Goal: Navigation & Orientation: Find specific page/section

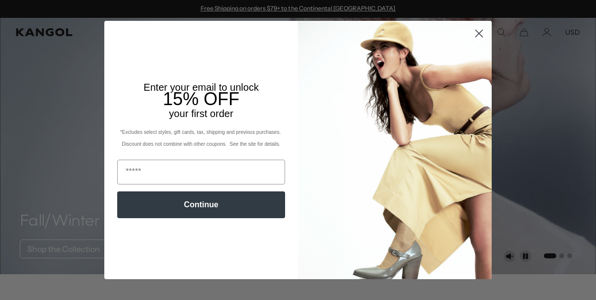
click at [483, 30] on circle "Close dialog" at bounding box center [479, 33] width 16 height 16
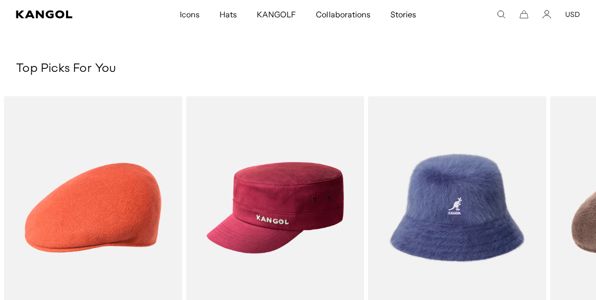
click at [192, 18] on span "Icons" at bounding box center [190, 14] width 20 height 29
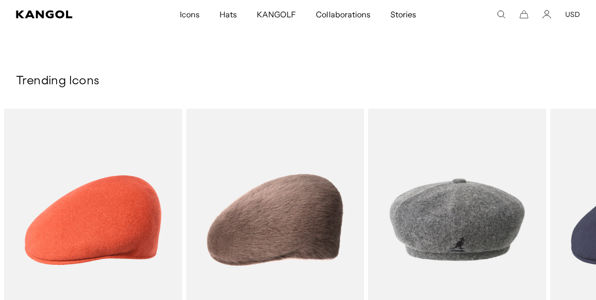
click at [197, 10] on span "Icons" at bounding box center [190, 14] width 20 height 29
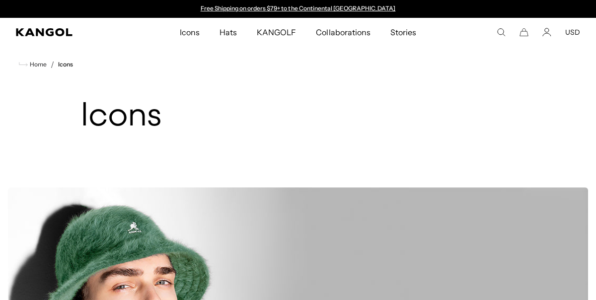
click at [284, 30] on span "KANGOLF" at bounding box center [276, 32] width 39 height 29
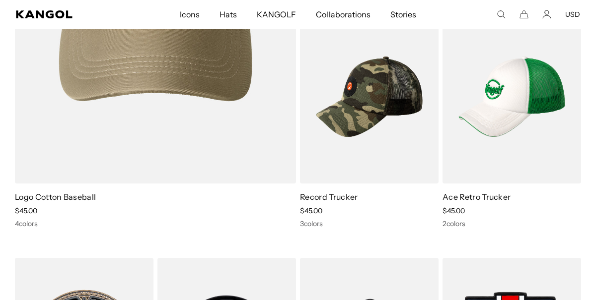
scroll to position [1212, 0]
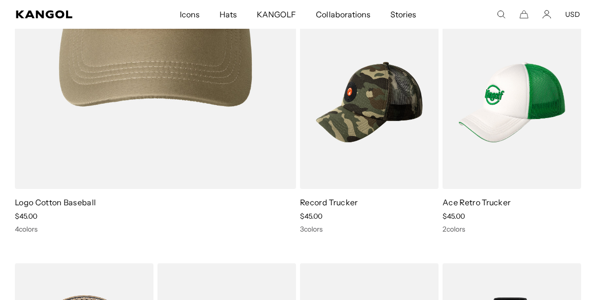
click at [231, 11] on span "Hats" at bounding box center [228, 14] width 17 height 29
